Goal: Task Accomplishment & Management: Use online tool/utility

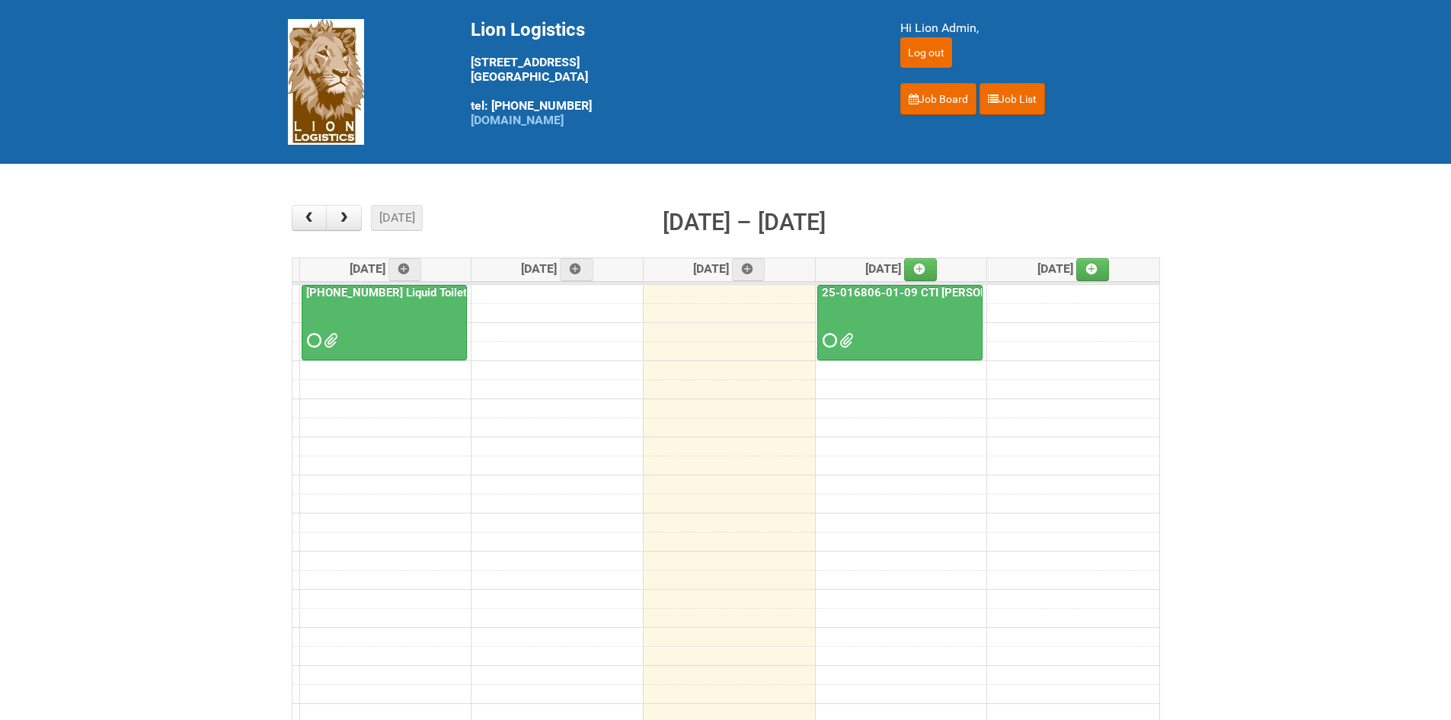
click at [296, 345] on td at bounding box center [725, 350] width 867 height 19
click at [310, 340] on span at bounding box center [312, 340] width 11 height 11
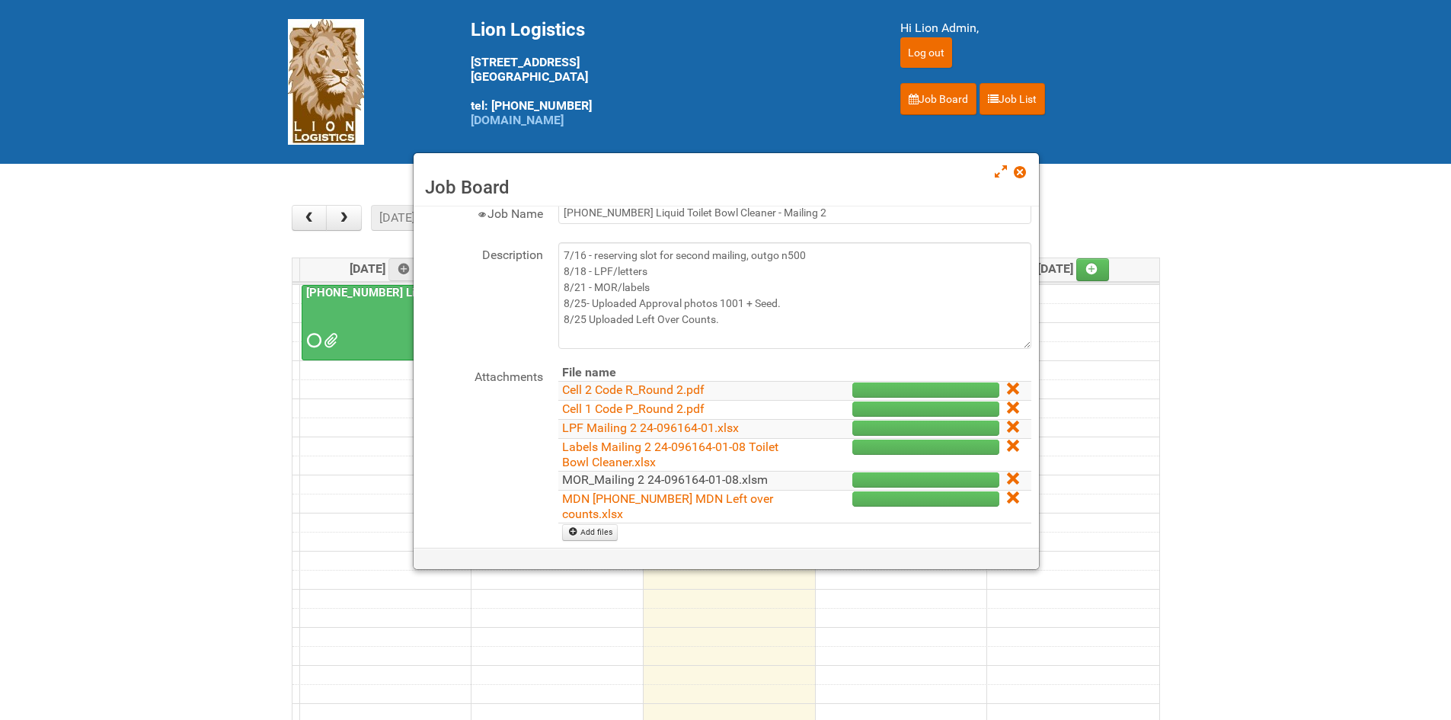
scroll to position [76, 0]
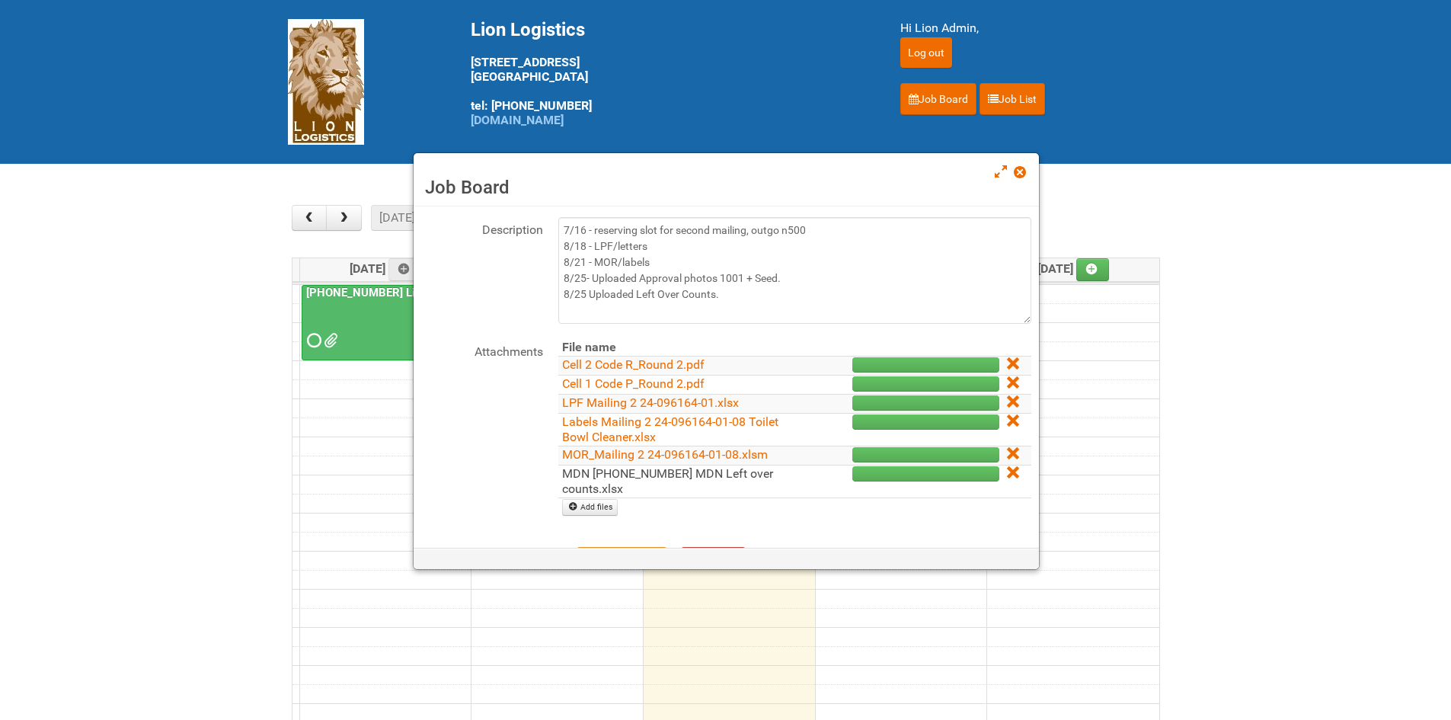
click at [679, 479] on link "MDN [PHONE_NUMBER] MDN Left over counts.xlsx" at bounding box center [667, 481] width 211 height 30
click at [1015, 159] on div "Job Board" at bounding box center [726, 179] width 625 height 53
click at [1024, 168] on span at bounding box center [1019, 172] width 11 height 11
